Goal: Task Accomplishment & Management: Manage account settings

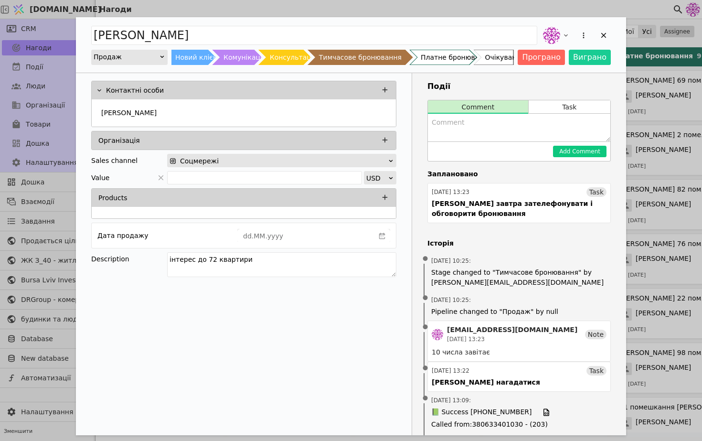
scroll to position [634, 0]
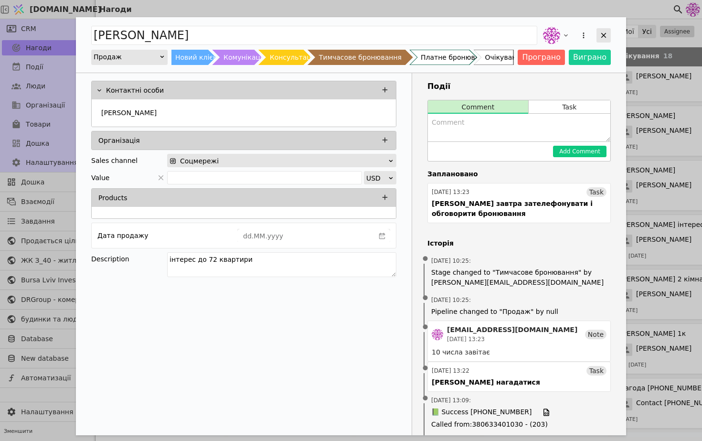
click at [605, 36] on icon "Add Opportunity" at bounding box center [603, 35] width 9 height 9
click at [604, 34] on icon "Add Opportunity" at bounding box center [603, 35] width 5 height 5
click at [599, 36] on icon "Add Opportunity" at bounding box center [603, 35] width 9 height 9
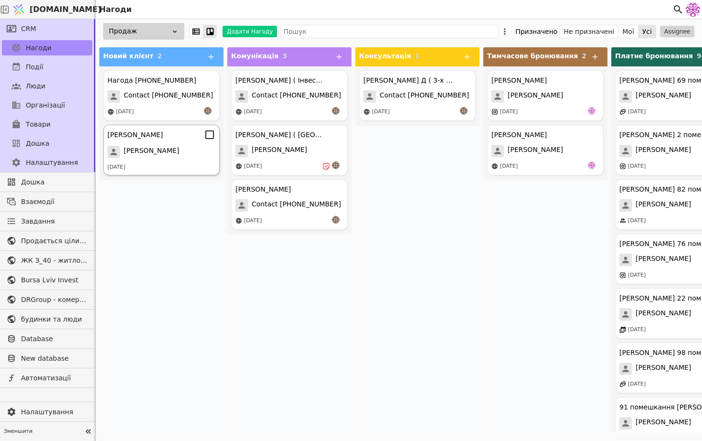
click at [181, 147] on div "[PERSON_NAME]" at bounding box center [161, 152] width 108 height 12
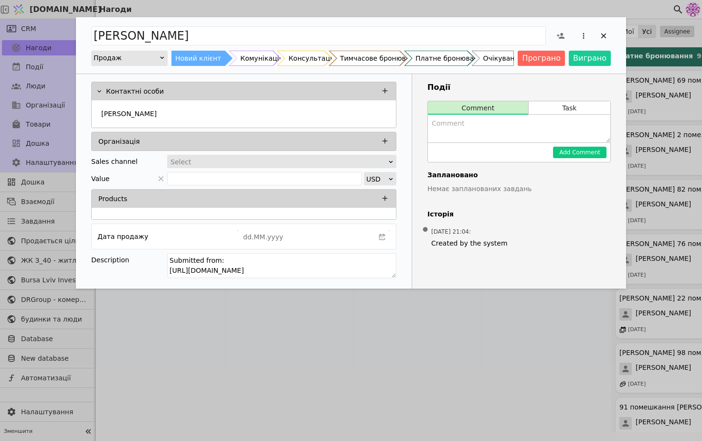
drag, startPoint x: 368, startPoint y: 273, endPoint x: 141, endPoint y: 268, distance: 227.2
click at [141, 268] on div "Description Submitted from: https://budynkytaliudy.com/kurdonery/apartments#/ow…" at bounding box center [243, 267] width 305 height 28
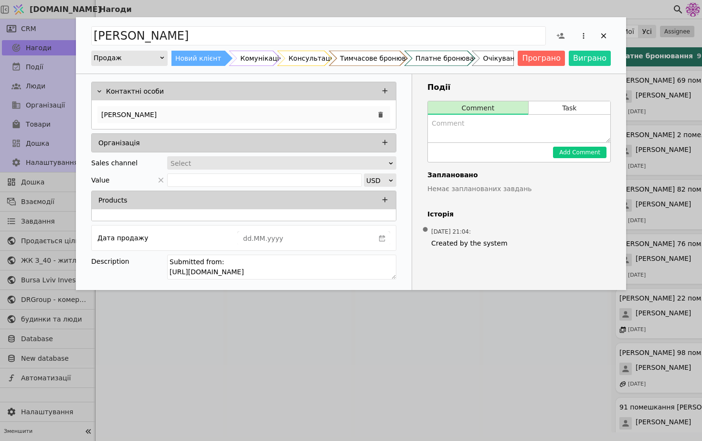
click at [111, 108] on div "[PERSON_NAME]" at bounding box center [243, 114] width 293 height 17
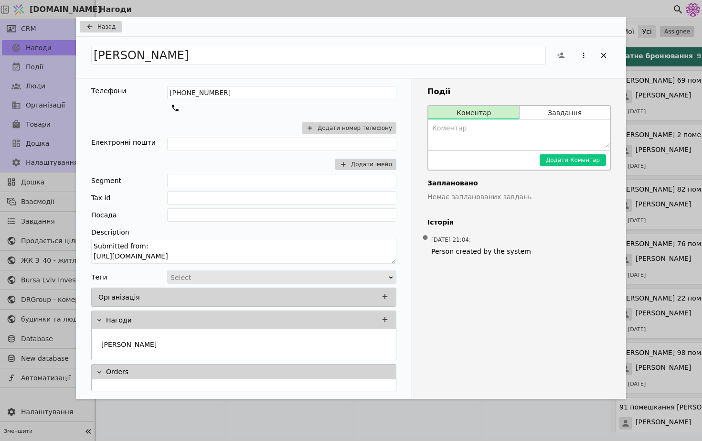
click at [466, 133] on textarea "Add Opportunity" at bounding box center [518, 133] width 181 height 28
type textarea "зателефонувати о 15:00"
click at [579, 166] on div "Додати Коментар" at bounding box center [518, 160] width 181 height 20
click at [584, 158] on button "Додати Коментар" at bounding box center [572, 159] width 66 height 11
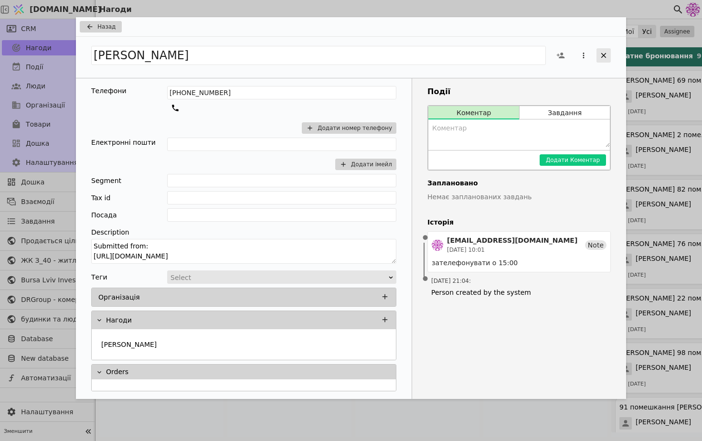
click at [607, 55] on icon "Add Opportunity" at bounding box center [603, 55] width 9 height 9
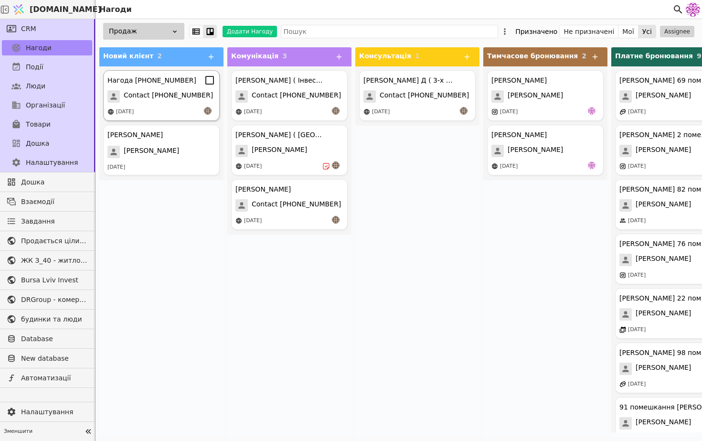
click at [134, 108] on div "[DATE]" at bounding box center [125, 112] width 18 height 8
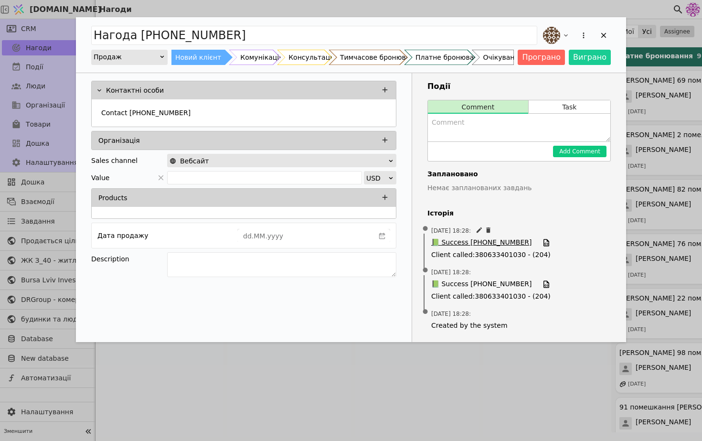
click at [486, 240] on span "📗 Success +380631242711" at bounding box center [481, 242] width 100 height 11
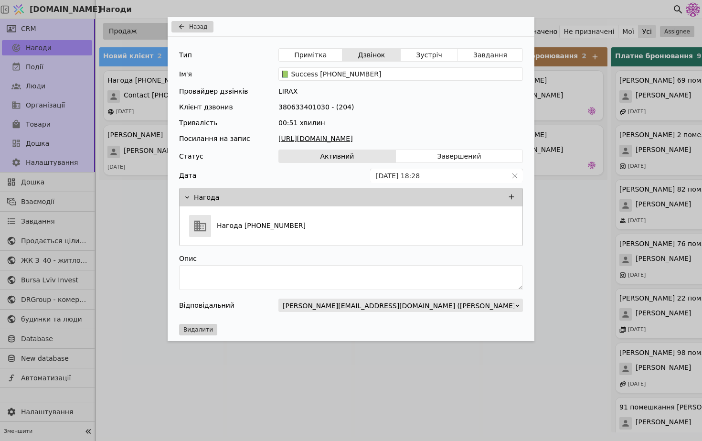
click at [458, 136] on link "https://files.lirax.net/voice_record2/8002837522432373/2025-10-07/11e002051ca59…" at bounding box center [400, 139] width 244 height 10
click at [576, 157] on div "Назад Тип Примітка Дзвінок Зустріч Завдання Ім'я 📗 Success +380631242711 Провай…" at bounding box center [351, 220] width 702 height 441
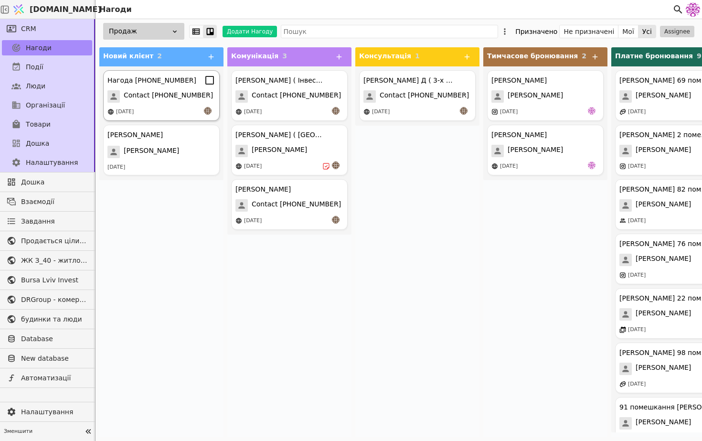
click at [150, 96] on span "Contact [PHONE_NUMBER]" at bounding box center [168, 96] width 89 height 12
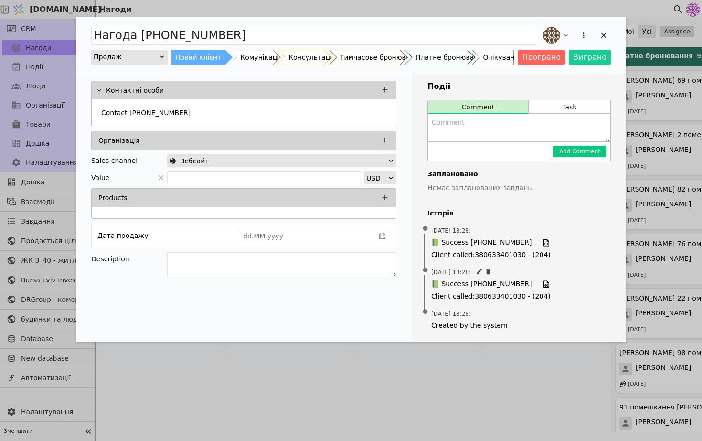
click at [469, 281] on span "📗 Success [PHONE_NUMBER]" at bounding box center [481, 284] width 100 height 11
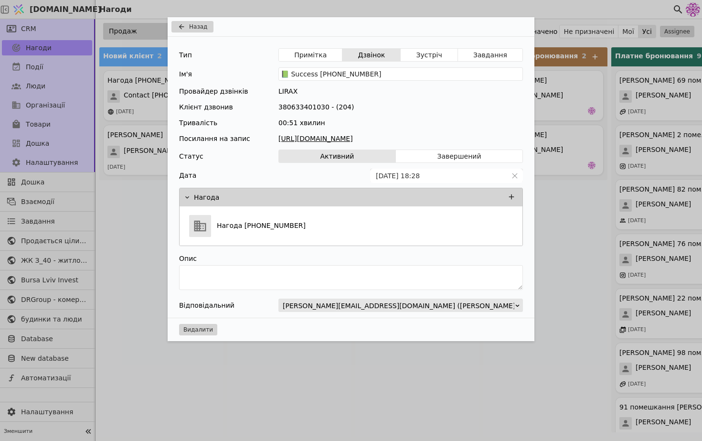
click at [408, 138] on link "https://files.lirax.net/voice_record2/8002837522432373/2025-10-07/11e002051ca59…" at bounding box center [400, 139] width 244 height 10
click at [367, 136] on link "https://files.lirax.net/voice_record2/8002837522432373/2025-10-07/11e002051ca59…" at bounding box center [400, 139] width 244 height 10
click at [567, 243] on div "Назад Тип Примітка Дзвінок Зустріч Завдання Ім'я 📗 Success +380631242711 Провай…" at bounding box center [351, 220] width 702 height 441
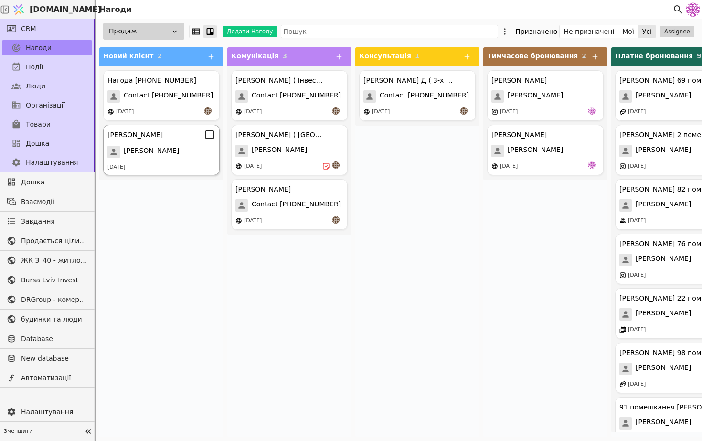
click at [171, 157] on div "Лілія" at bounding box center [161, 152] width 108 height 12
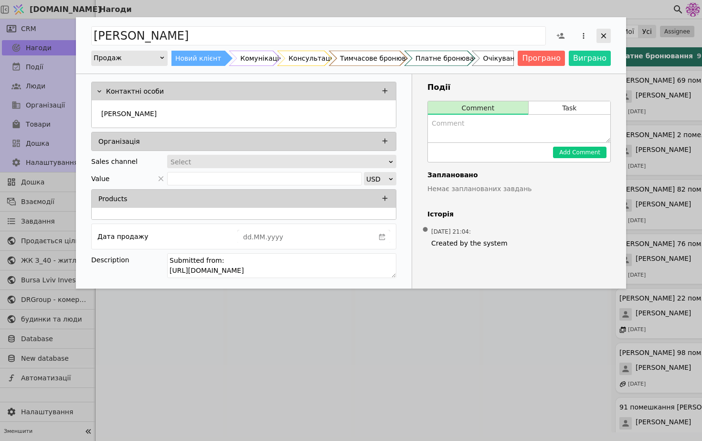
click at [604, 37] on icon "Add Opportunity" at bounding box center [603, 36] width 9 height 9
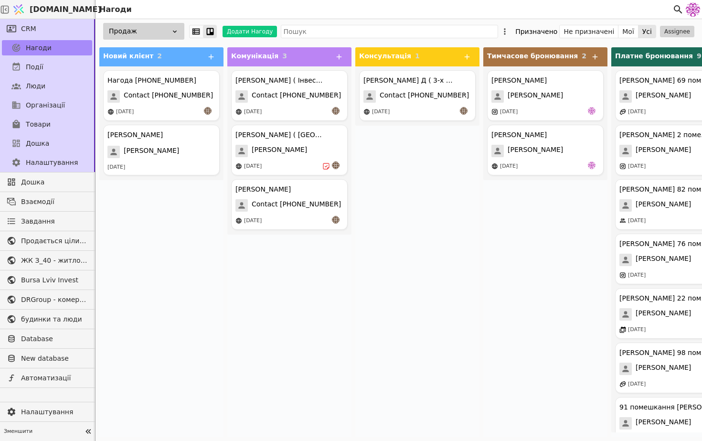
click at [61, 58] on div "Події" at bounding box center [47, 66] width 94 height 19
click at [47, 70] on link "Події" at bounding box center [47, 66] width 90 height 15
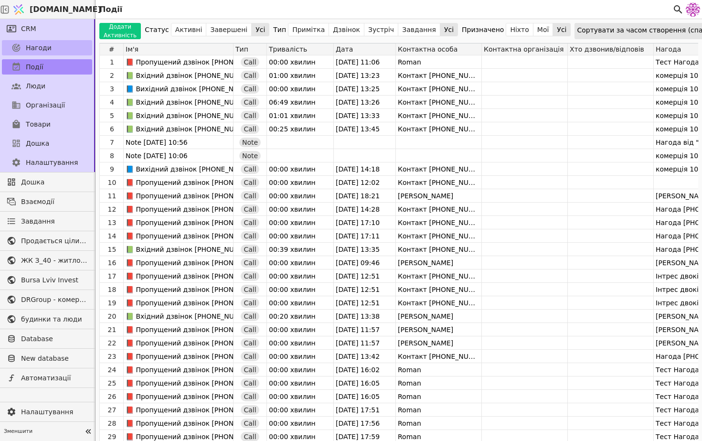
click at [45, 44] on span "Нагоди" at bounding box center [39, 48] width 26 height 10
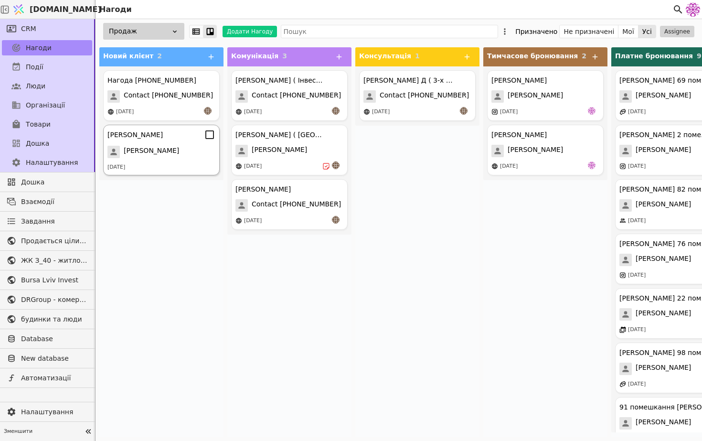
click at [134, 149] on span "[PERSON_NAME]" at bounding box center [151, 152] width 55 height 12
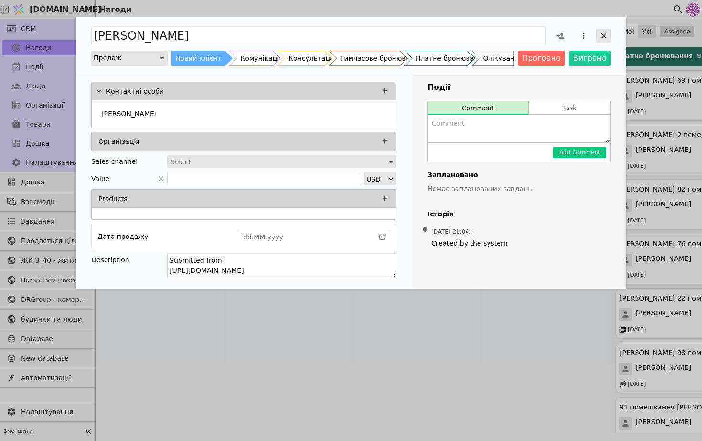
click at [607, 32] on icon "Add Opportunity" at bounding box center [603, 36] width 9 height 9
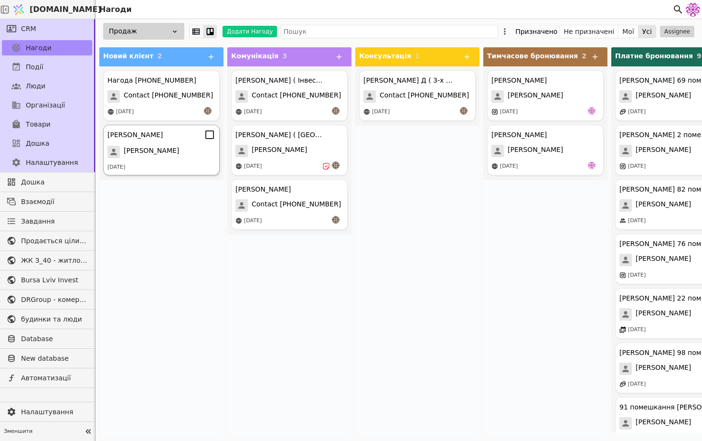
click at [127, 159] on div "Лілія Лілія 07.10.2025" at bounding box center [161, 150] width 116 height 51
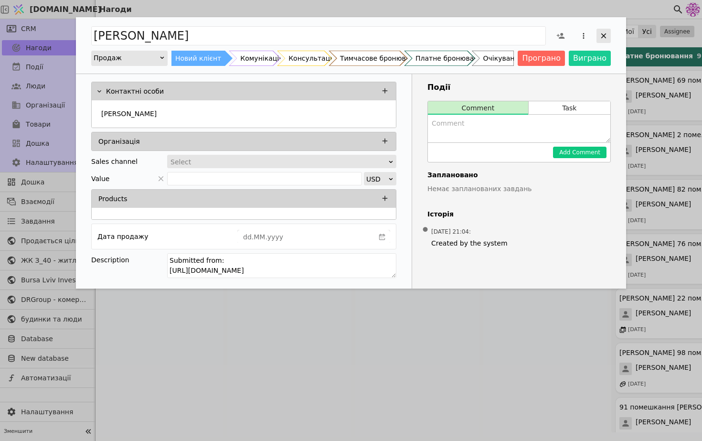
click at [599, 33] on icon "Add Opportunity" at bounding box center [603, 36] width 9 height 9
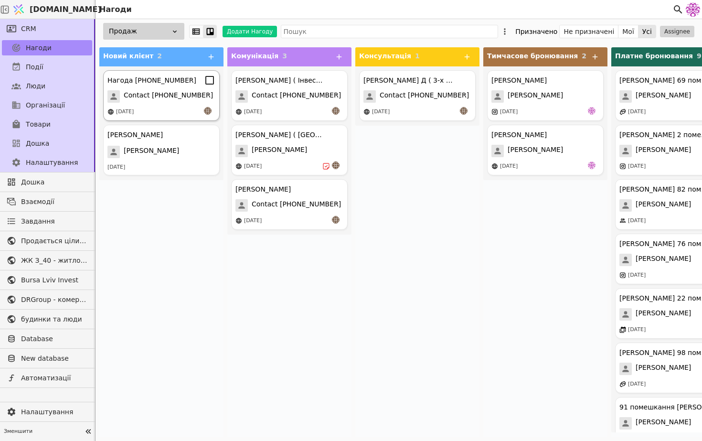
click at [158, 116] on div "Нагода +380631242711 Contact +380631242711 07.10.2025" at bounding box center [161, 95] width 116 height 51
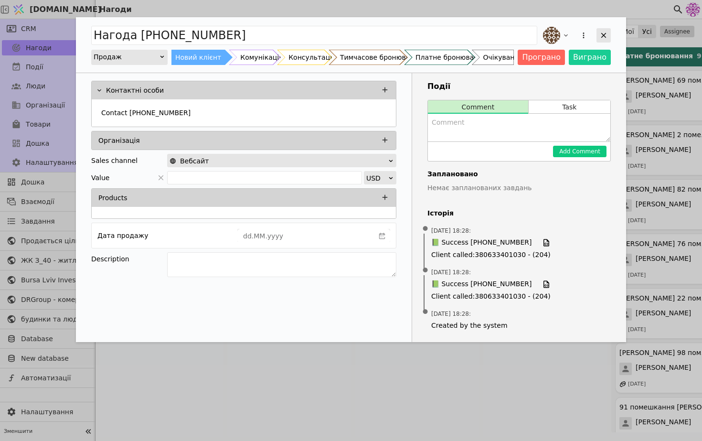
click at [602, 38] on icon "Add Opportunity" at bounding box center [603, 35] width 9 height 9
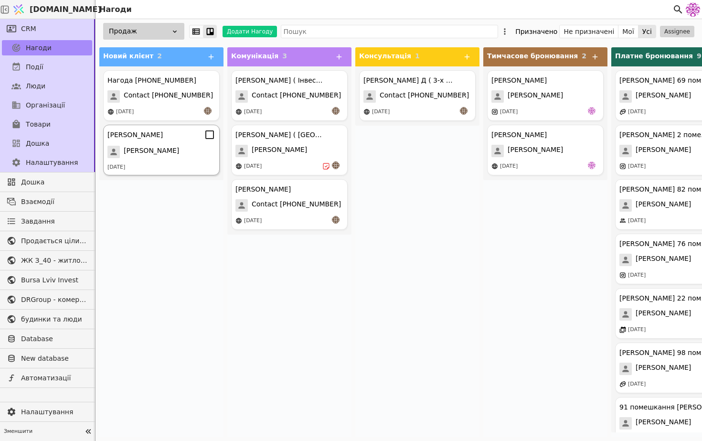
click at [164, 169] on div "[DATE]" at bounding box center [161, 167] width 108 height 8
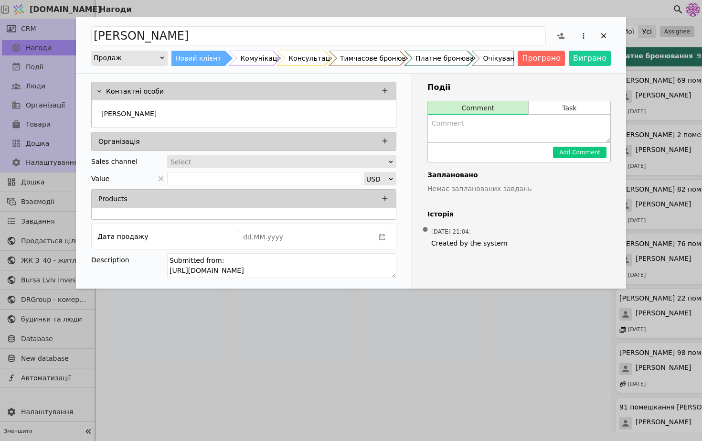
click at [521, 126] on textarea "Add Opportunity" at bounding box center [519, 129] width 182 height 28
type textarea "p"
click at [502, 125] on textarea "зателефонувати о 15;00" at bounding box center [519, 129] width 182 height 28
type textarea "зателефонувати о 15:00"
click at [580, 152] on button "Add Comment" at bounding box center [579, 152] width 53 height 11
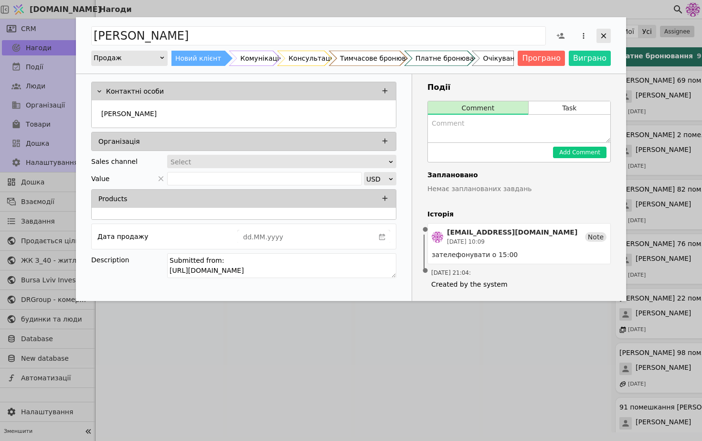
click at [599, 40] on icon "Add Opportunity" at bounding box center [603, 36] width 9 height 9
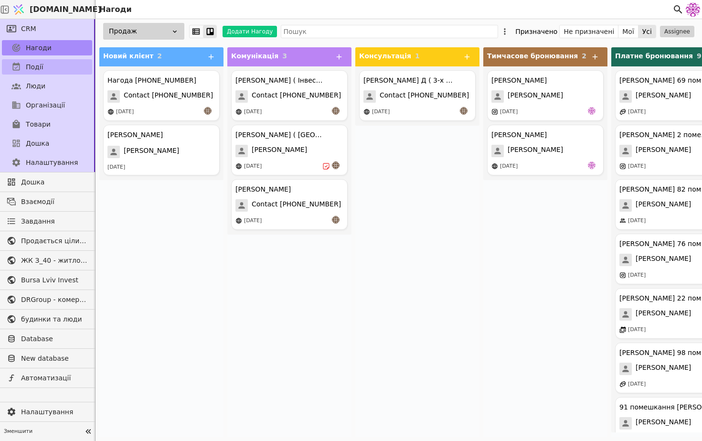
click at [41, 68] on span "Події" at bounding box center [35, 67] width 18 height 10
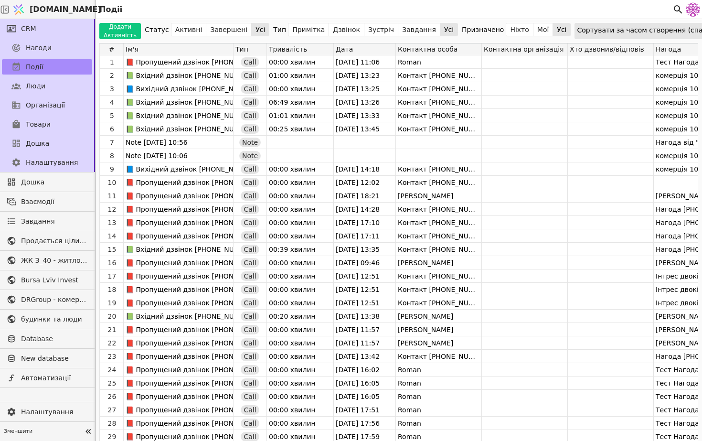
click at [632, 24] on div "Сортувати за часом створення (спадання)" at bounding box center [652, 29] width 150 height 13
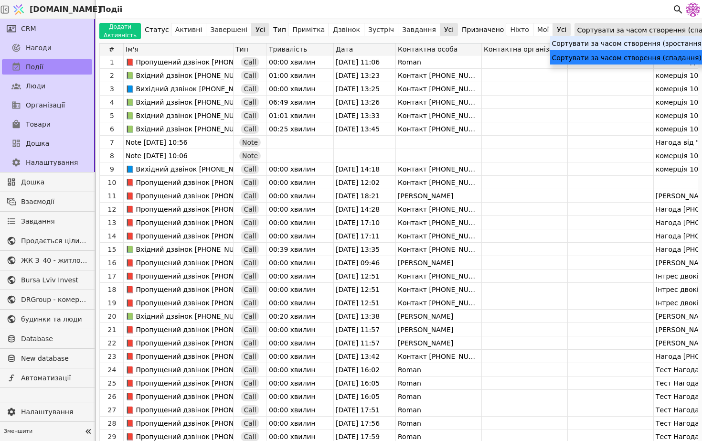
click at [626, 43] on div "Сортувати за часом створення (зростання)" at bounding box center [627, 43] width 155 height 14
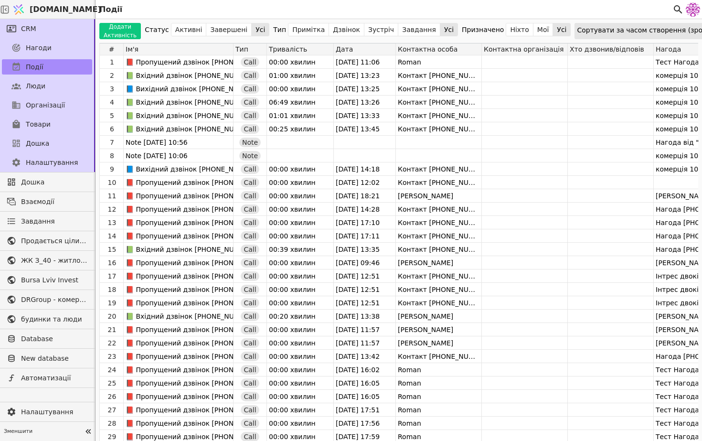
click at [627, 29] on div "Сортувати за часом створення (зростання)" at bounding box center [653, 29] width 152 height 13
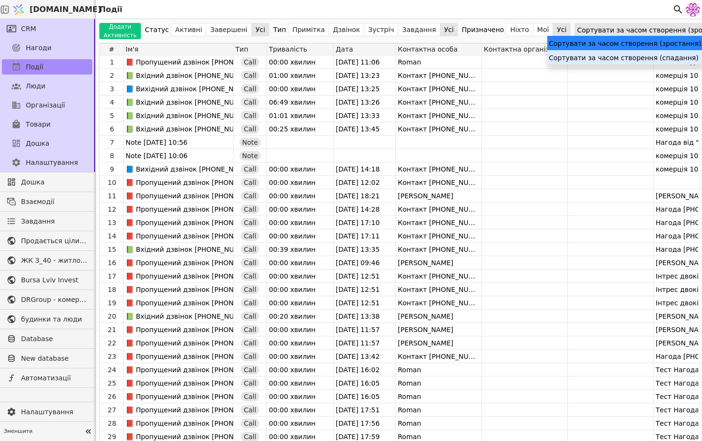
click at [630, 54] on div "Сортувати за часом створення (спадання)" at bounding box center [624, 57] width 155 height 14
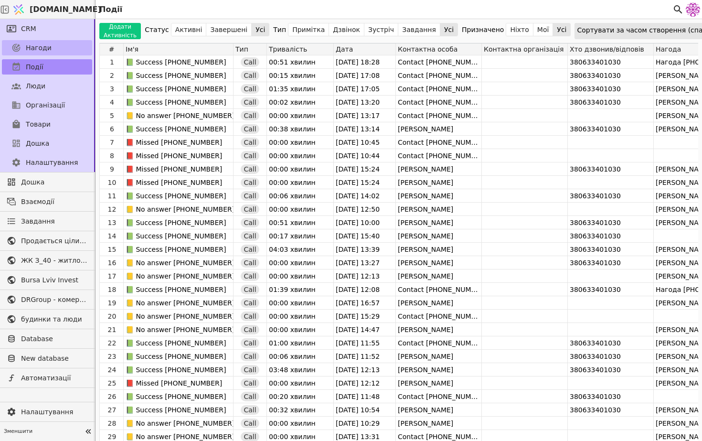
click at [72, 52] on link "Нагоди" at bounding box center [47, 47] width 90 height 15
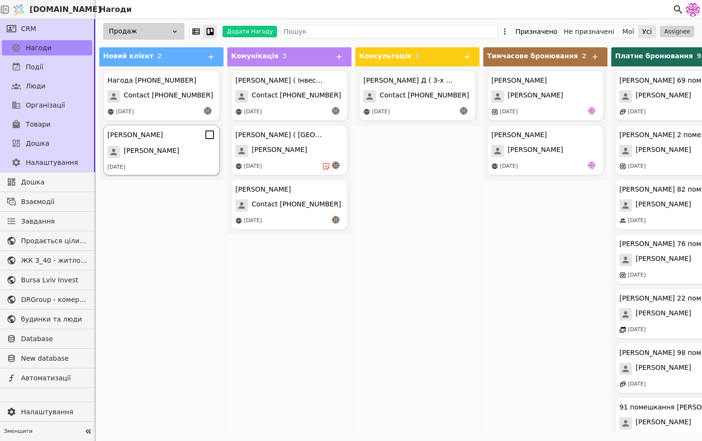
click at [157, 151] on div "Лілія" at bounding box center [161, 152] width 108 height 12
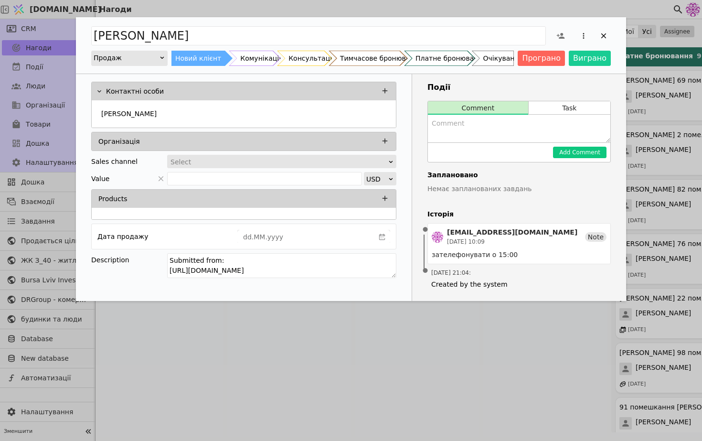
click at [198, 122] on div "Лілія" at bounding box center [244, 113] width 304 height 27
click at [199, 117] on div "Лілія" at bounding box center [243, 114] width 293 height 17
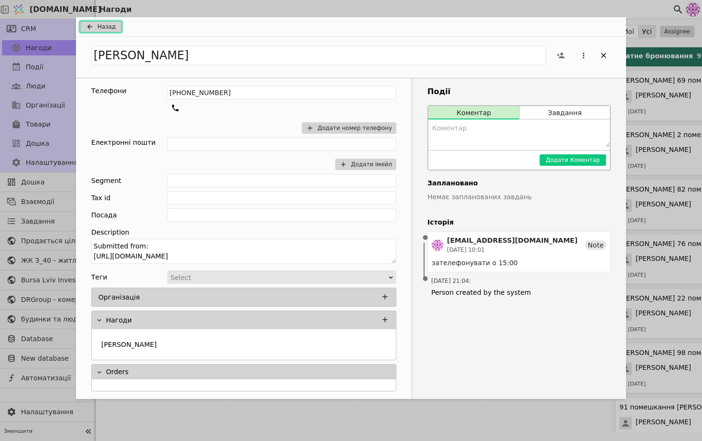
click at [88, 30] on icon "Add Opportunity" at bounding box center [89, 27] width 11 height 8
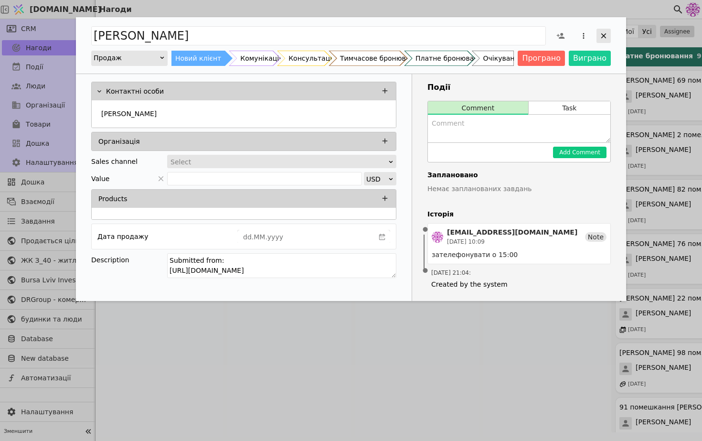
click at [597, 34] on div "Add Opportunity" at bounding box center [603, 36] width 14 height 14
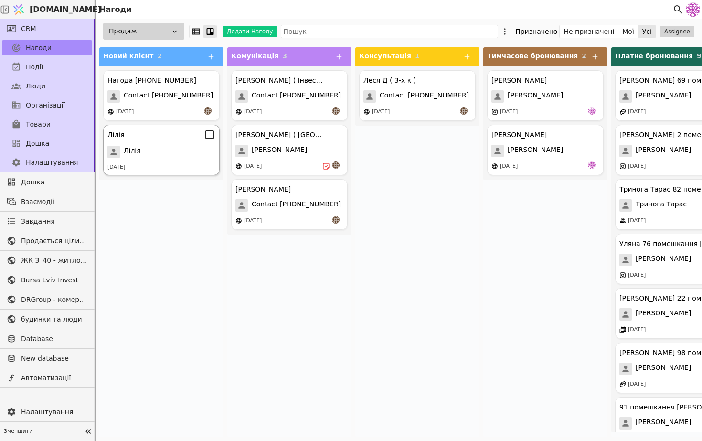
click at [129, 138] on div "Лілія" at bounding box center [161, 134] width 108 height 11
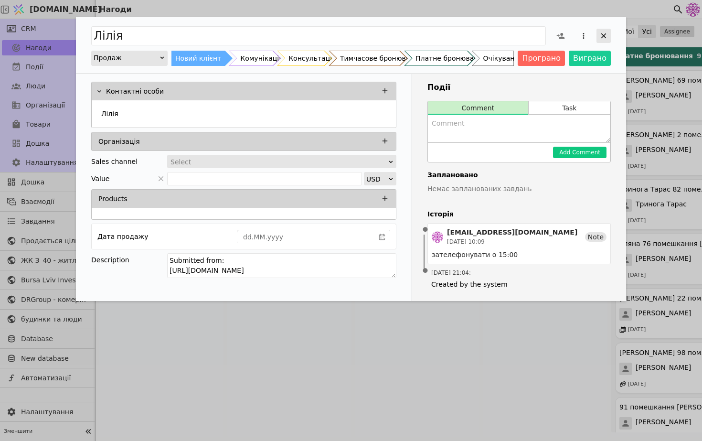
click at [606, 38] on icon "Add Opportunity" at bounding box center [603, 36] width 9 height 9
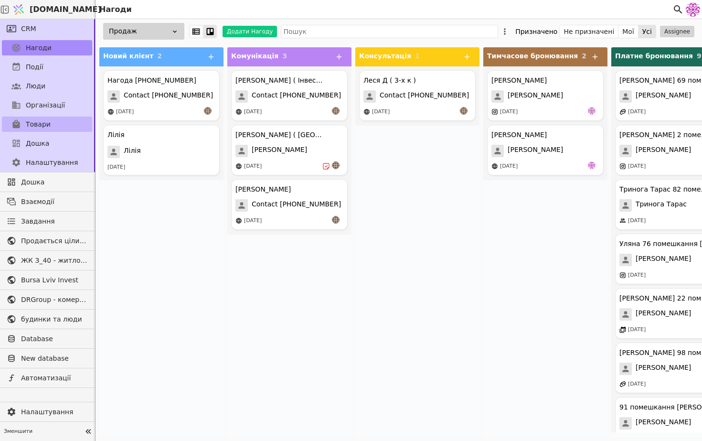
click at [43, 125] on span "Товари" at bounding box center [38, 124] width 25 height 10
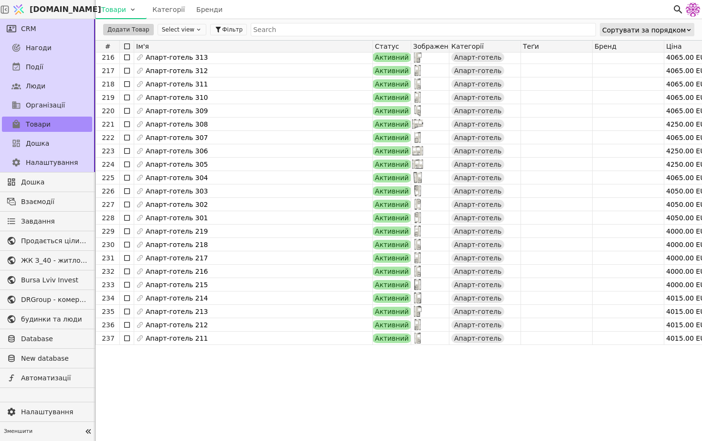
scroll to position [2913, 0]
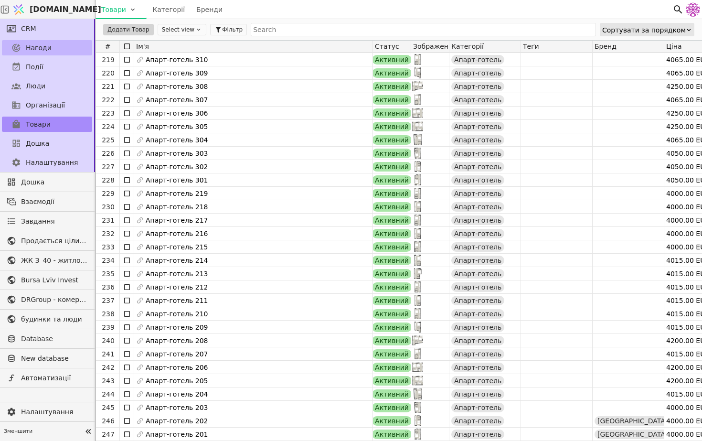
click at [57, 50] on link "Нагоди" at bounding box center [47, 47] width 90 height 15
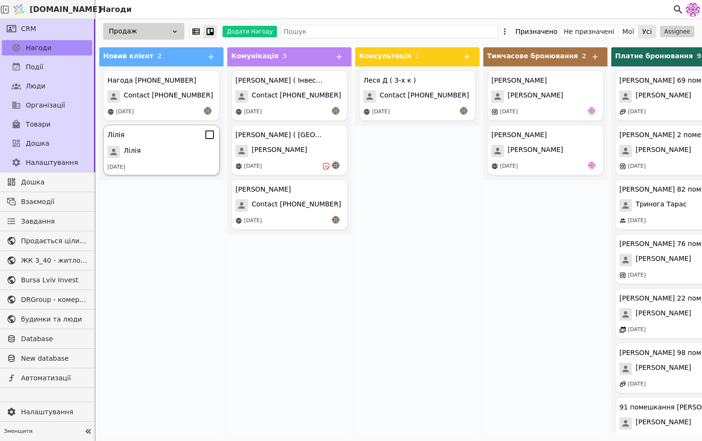
click at [150, 145] on div "[PERSON_NAME] [PERSON_NAME] [DATE]" at bounding box center [161, 150] width 116 height 51
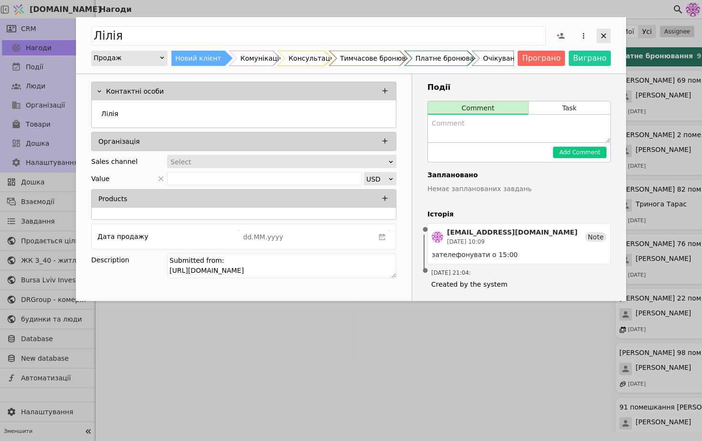
click at [608, 33] on div "Add Opportunity" at bounding box center [603, 36] width 14 height 14
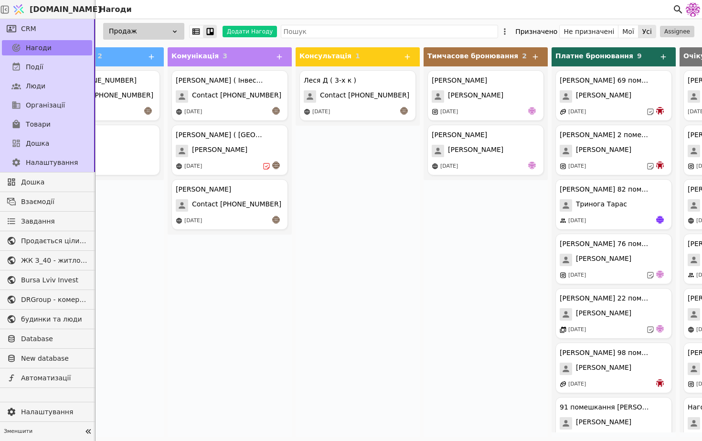
scroll to position [0, 77]
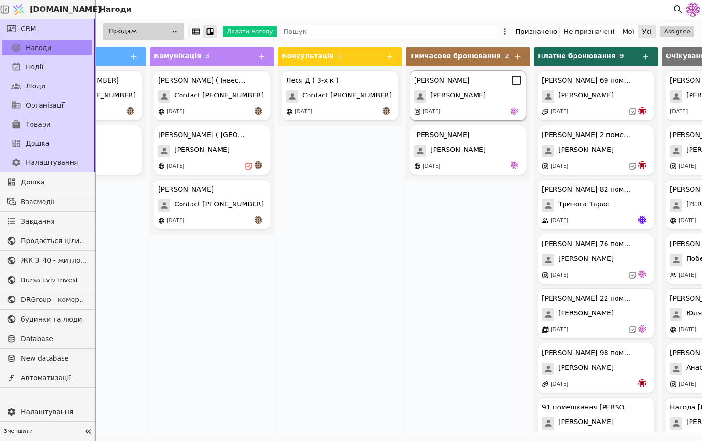
click at [462, 106] on div "[PERSON_NAME] [PERSON_NAME] [DATE]" at bounding box center [468, 95] width 116 height 51
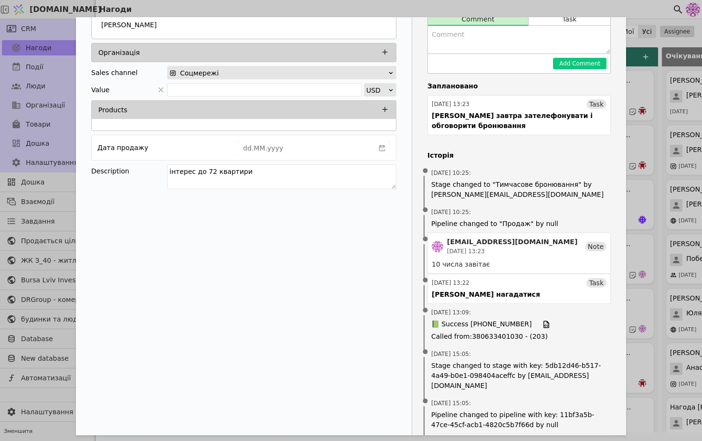
scroll to position [88, 0]
click at [646, 188] on div "Микола курдонери Продаж Новий клієнт Комунікація Консультація Тимчасове бронюва…" at bounding box center [351, 220] width 702 height 441
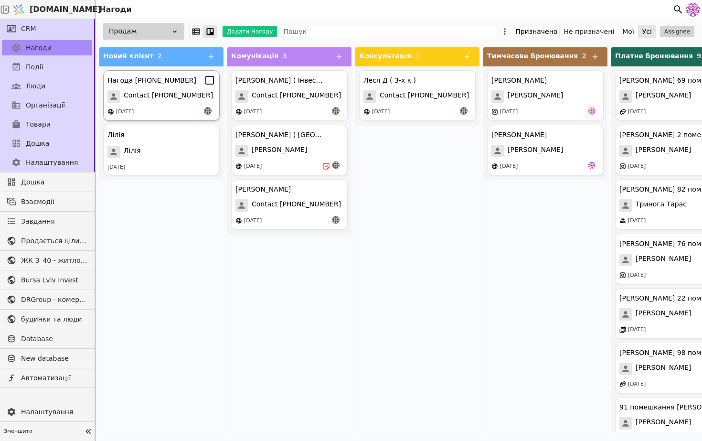
click at [158, 115] on div "[DATE]" at bounding box center [161, 112] width 108 height 10
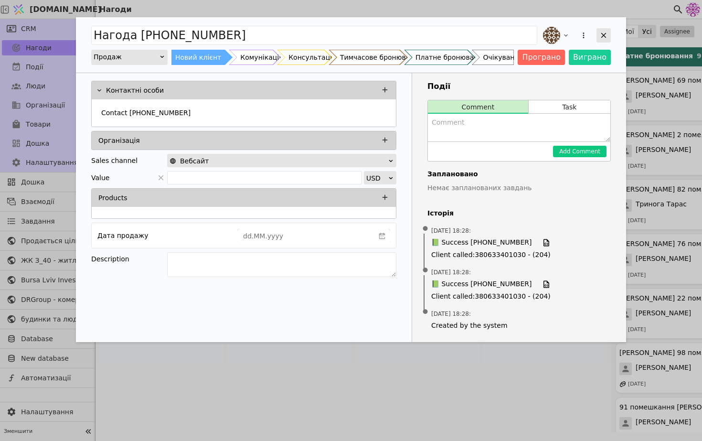
click at [609, 32] on div "Add Opportunity" at bounding box center [603, 35] width 14 height 14
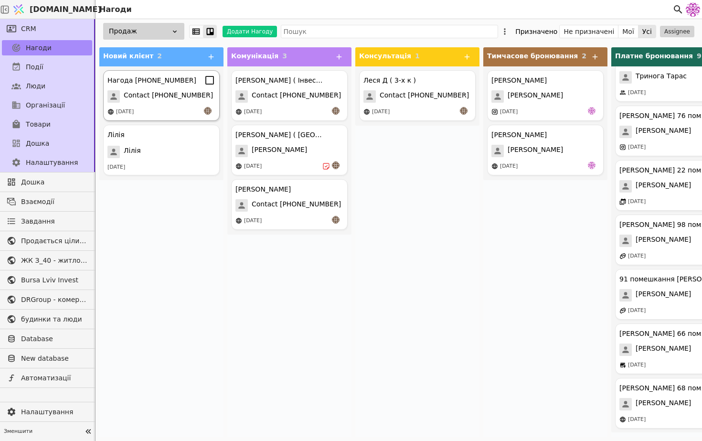
click at [188, 109] on div "[DATE]" at bounding box center [161, 112] width 108 height 10
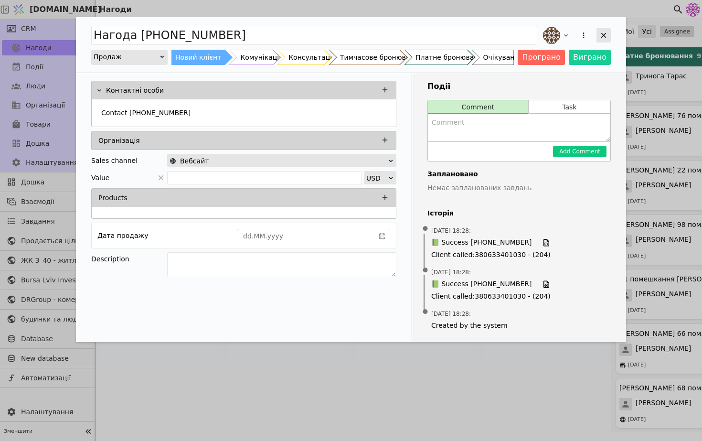
click at [600, 32] on icon "Add Opportunity" at bounding box center [603, 35] width 9 height 9
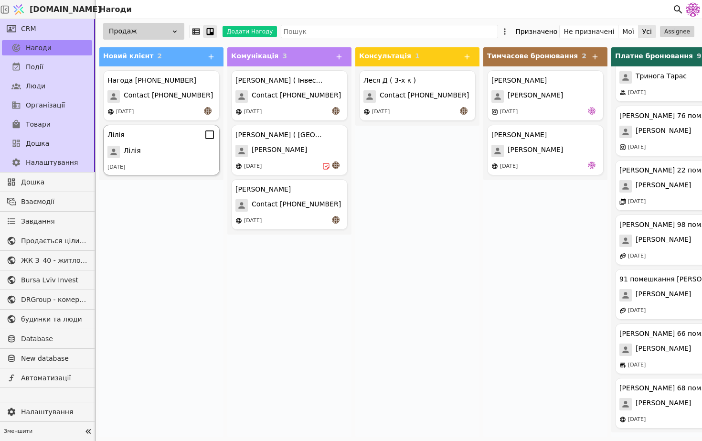
click at [140, 146] on div "Лілія" at bounding box center [161, 152] width 108 height 12
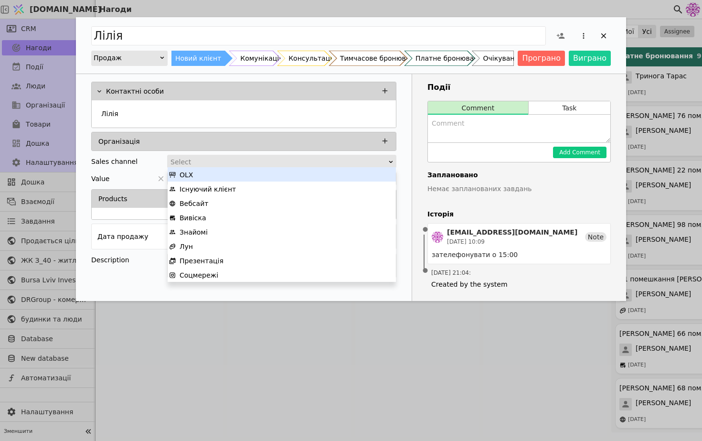
click at [284, 160] on div "Select" at bounding box center [278, 161] width 216 height 13
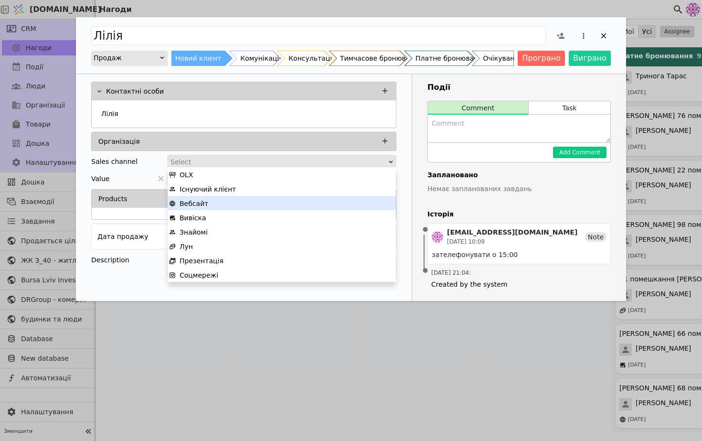
click at [239, 208] on div "Вебсайт" at bounding box center [281, 203] width 225 height 14
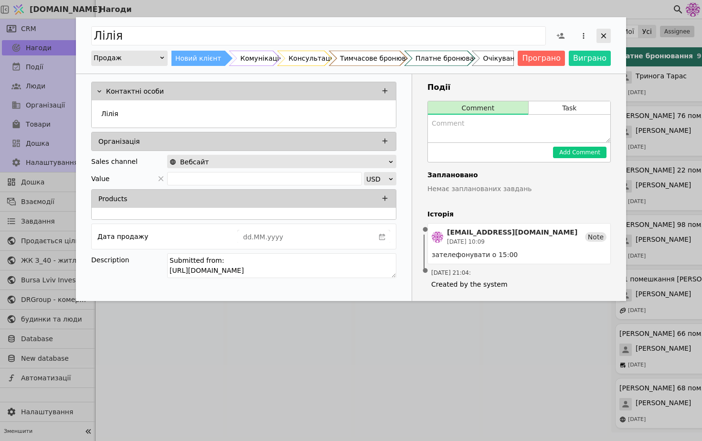
click at [601, 35] on icon "Add Opportunity" at bounding box center [603, 36] width 9 height 9
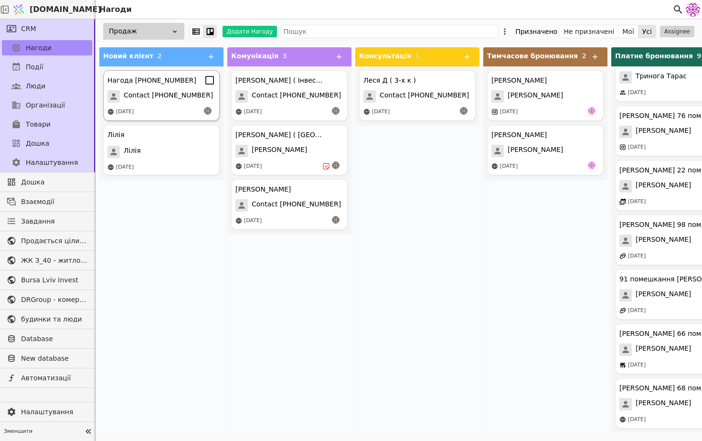
click at [163, 116] on div "Нагода +380631242711 Contact +380631242711 07.10.2025" at bounding box center [161, 95] width 116 height 51
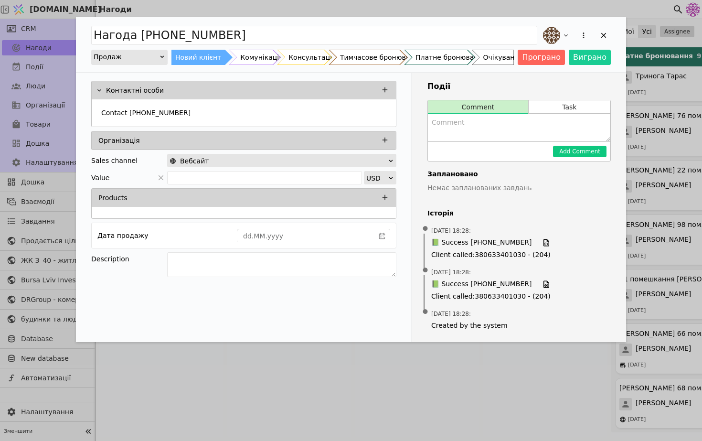
click at [268, 161] on div "Вебсайт" at bounding box center [278, 160] width 218 height 13
click at [583, 36] on icon "Add Opportunity" at bounding box center [583, 35] width 9 height 9
click at [604, 37] on div "Перетворити на завдання Видалити" at bounding box center [576, 35] width 70 height 21
click at [604, 37] on icon "Add Opportunity" at bounding box center [603, 35] width 9 height 9
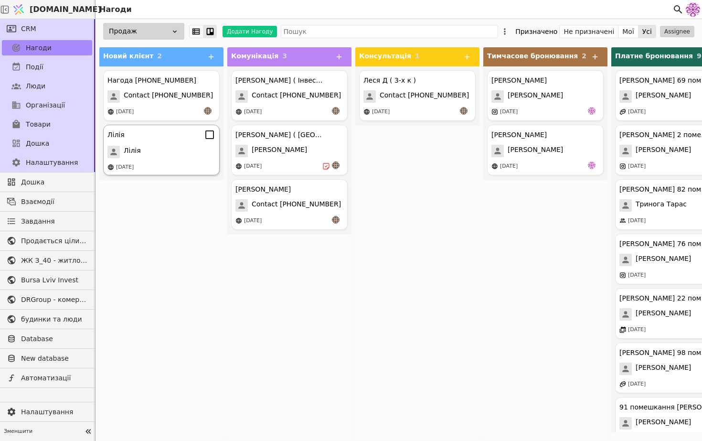
click at [167, 156] on div "Лілія" at bounding box center [161, 152] width 108 height 12
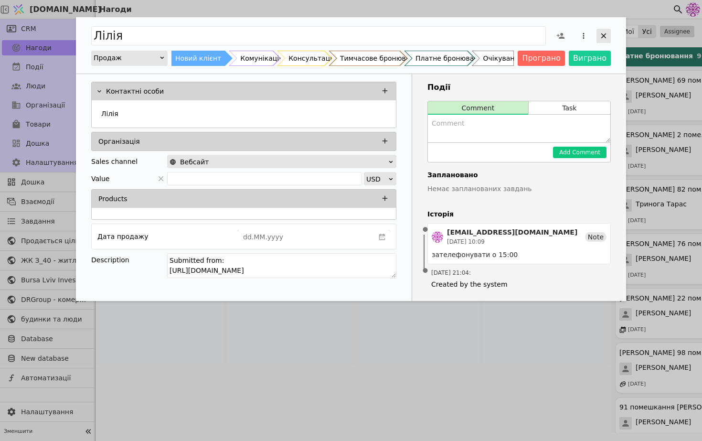
click at [606, 37] on icon "Add Opportunity" at bounding box center [603, 36] width 9 height 9
